Goal: Task Accomplishment & Management: Use online tool/utility

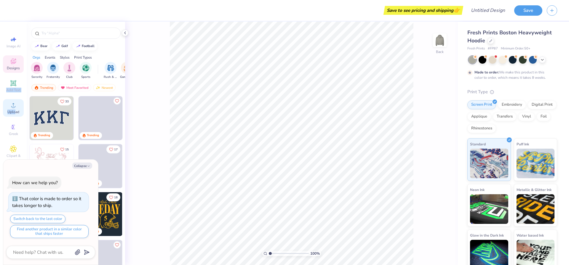
drag, startPoint x: 12, startPoint y: 83, endPoint x: 16, endPoint y: 112, distance: 28.7
click at [16, 112] on div "Image AI Designs Add Text Upload Greek Clipart & logos Decorate" at bounding box center [13, 110] width 21 height 154
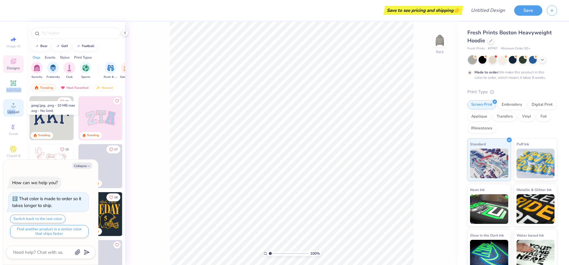
click at [16, 107] on icon at bounding box center [13, 105] width 7 height 7
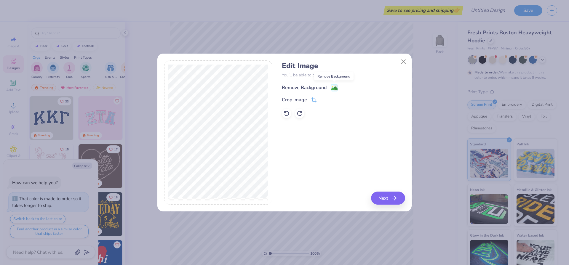
click at [332, 86] on circle at bounding box center [332, 86] width 1 height 1
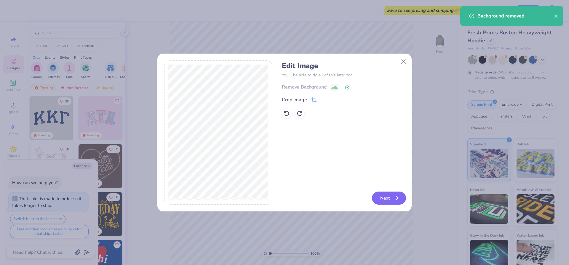
click at [398, 197] on icon "button" at bounding box center [395, 198] width 7 height 7
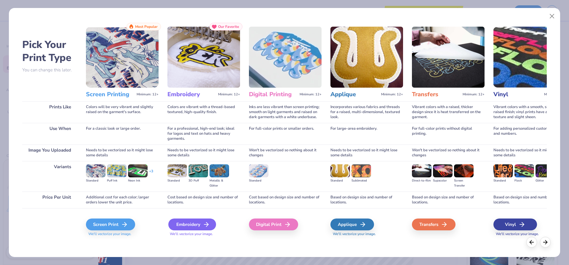
click at [205, 223] on icon at bounding box center [206, 224] width 7 height 7
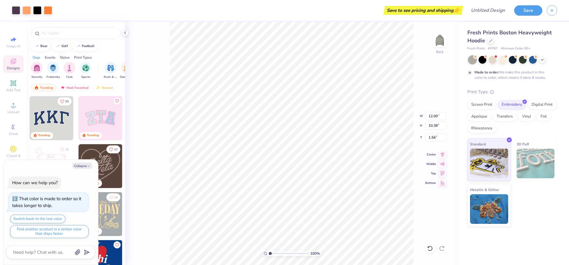
type textarea "x"
type input "8.91"
type input "7.71"
type textarea "x"
type input "3.29"
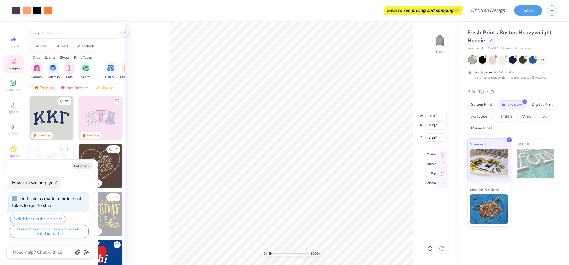
type textarea "x"
type input "9.65"
type input "8.35"
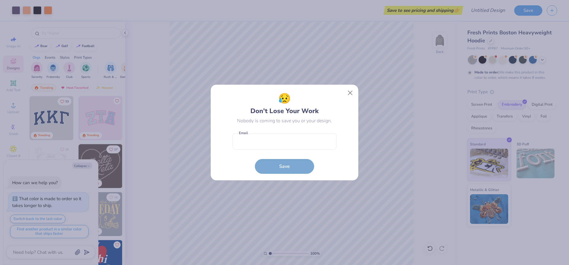
type textarea "x"
